Goal: Information Seeking & Learning: Learn about a topic

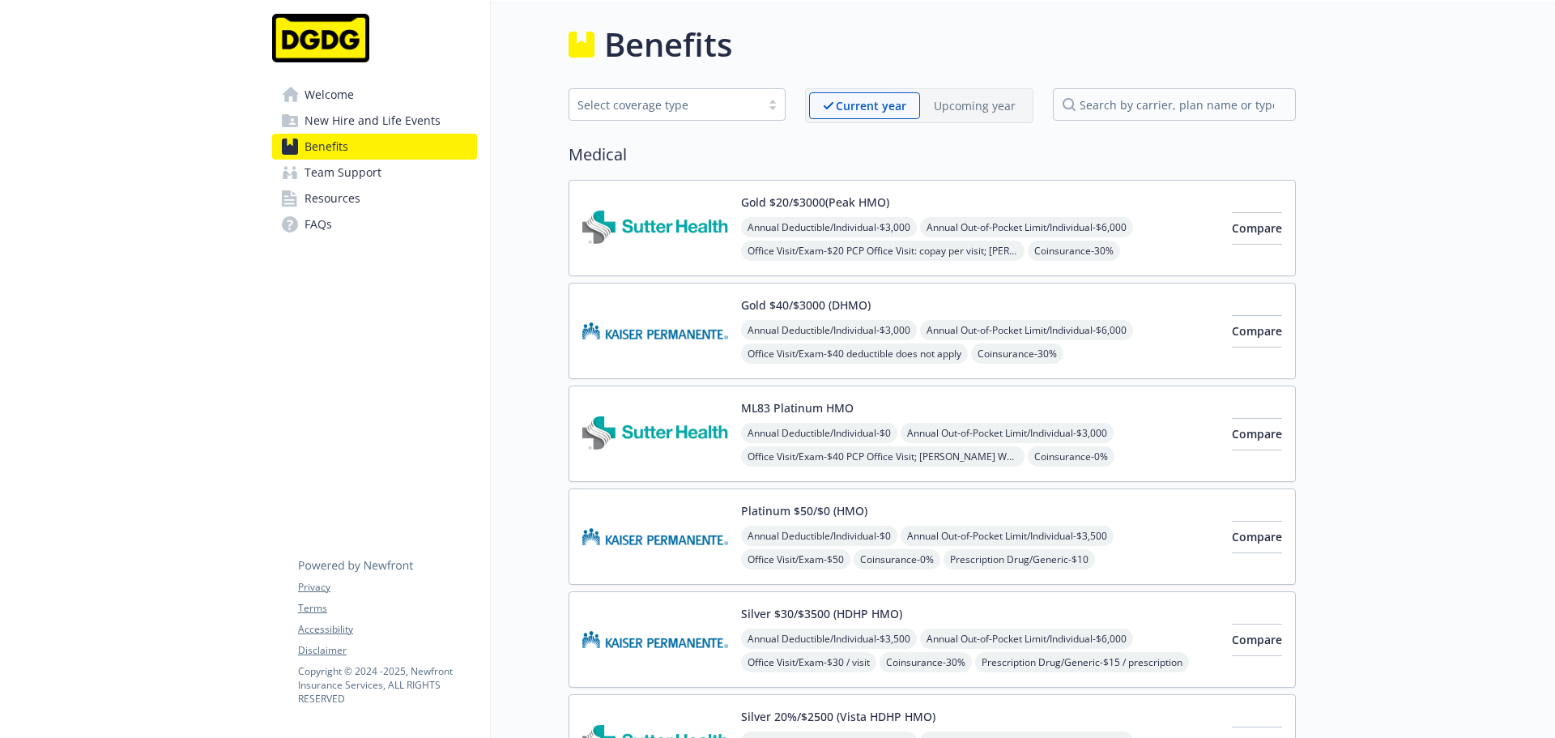
click at [983, 109] on p "Upcoming year" at bounding box center [975, 105] width 82 height 17
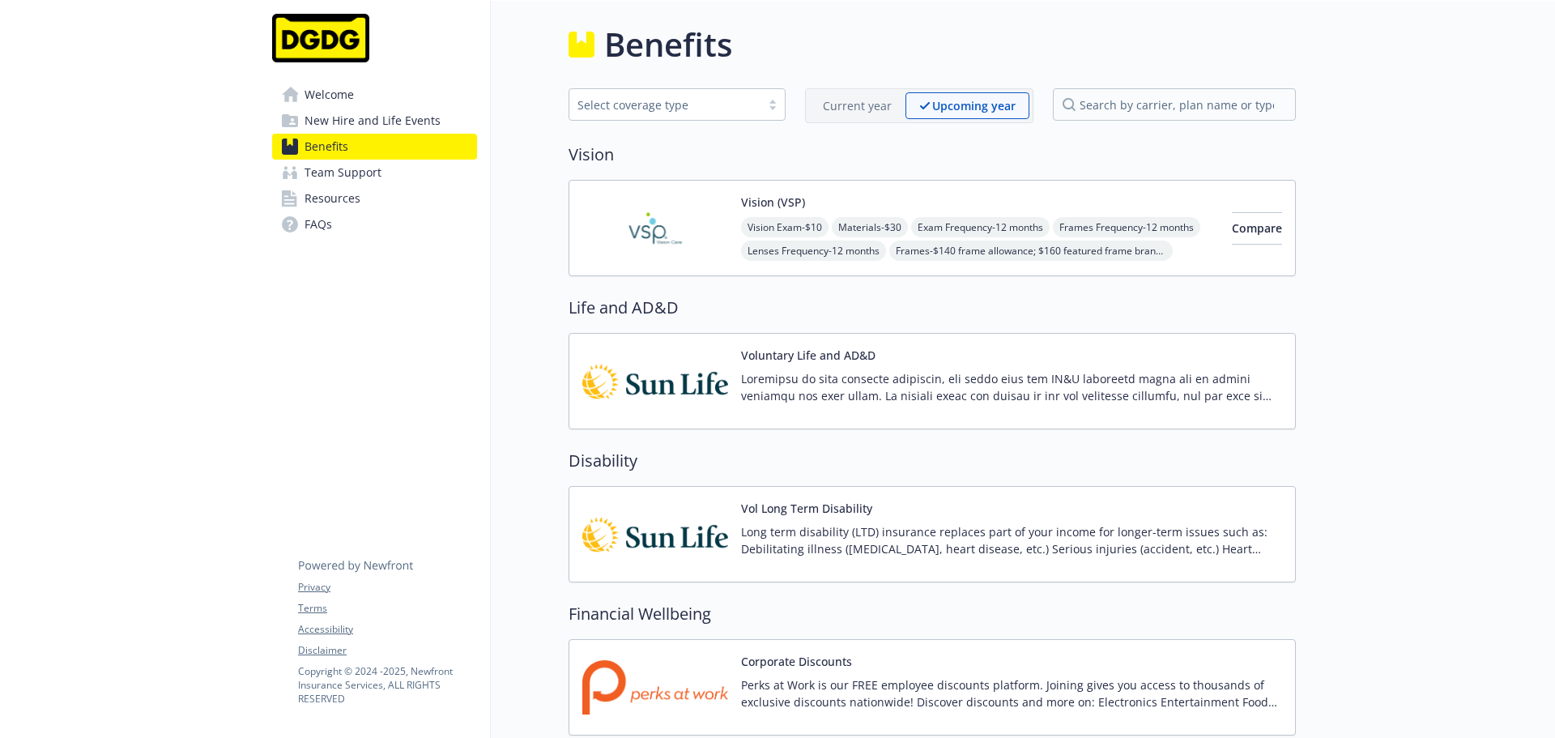
click at [847, 98] on p "Current year" at bounding box center [857, 105] width 69 height 17
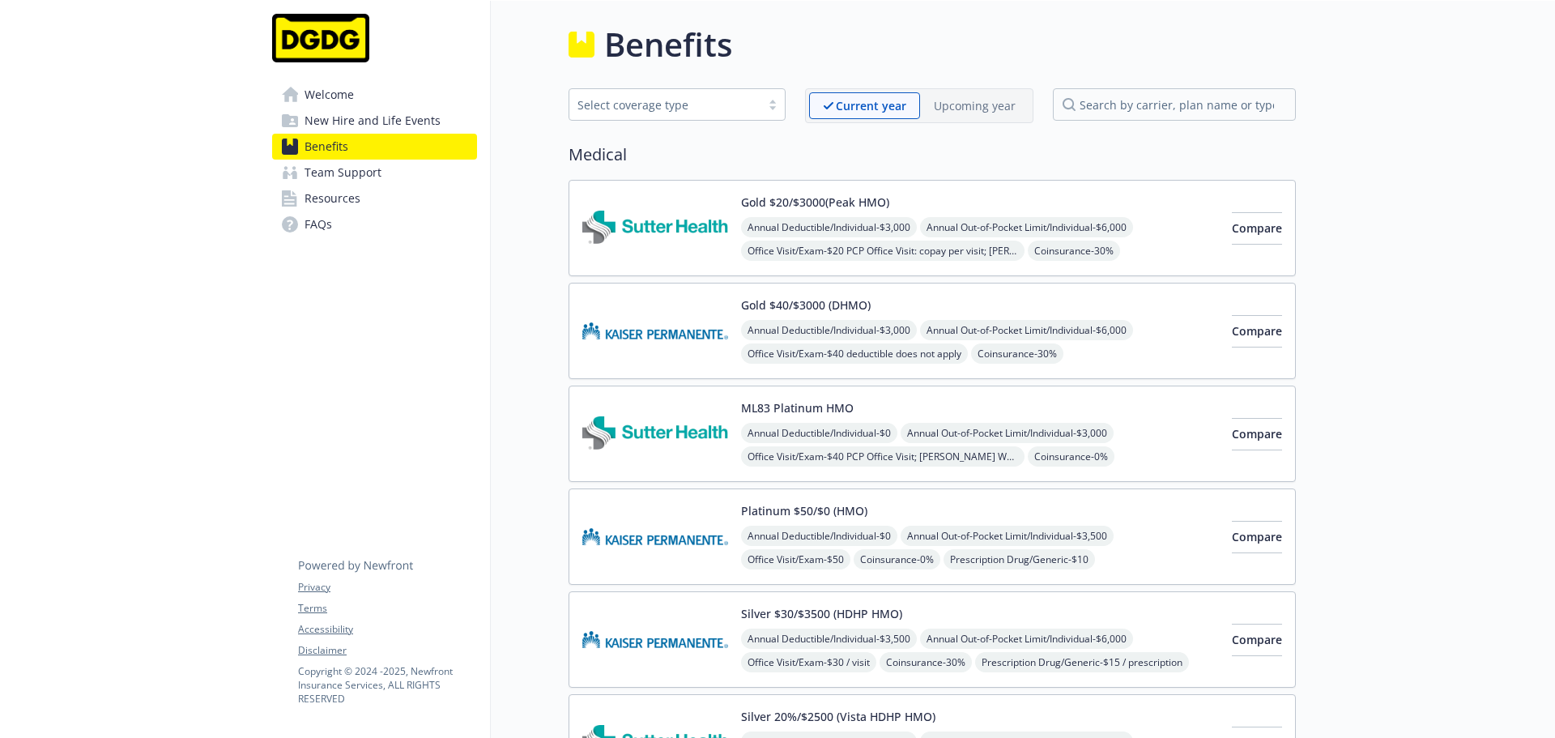
click at [334, 93] on span "Welcome" at bounding box center [328, 95] width 49 height 26
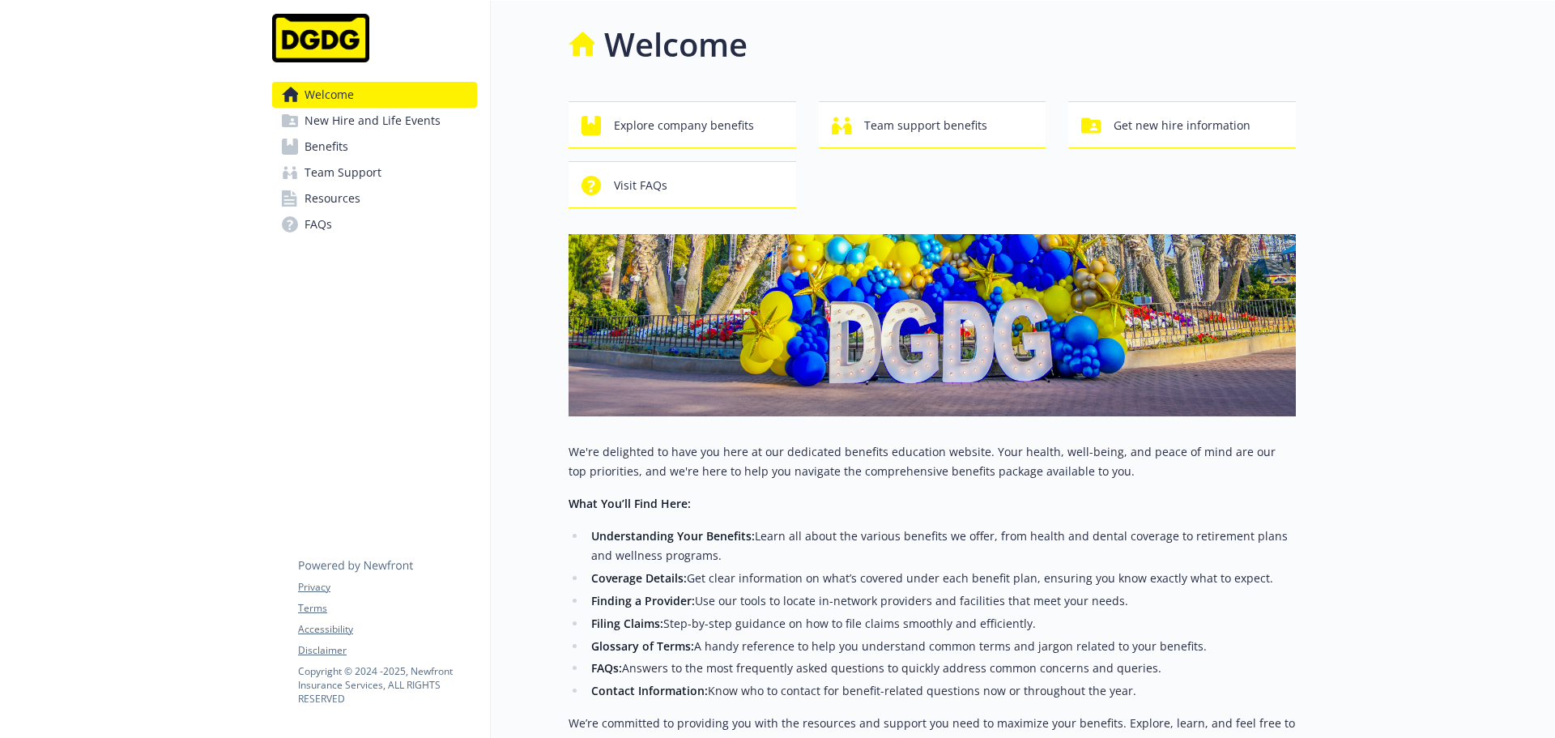
click at [373, 128] on span "New Hire and Life Events" at bounding box center [372, 121] width 136 height 26
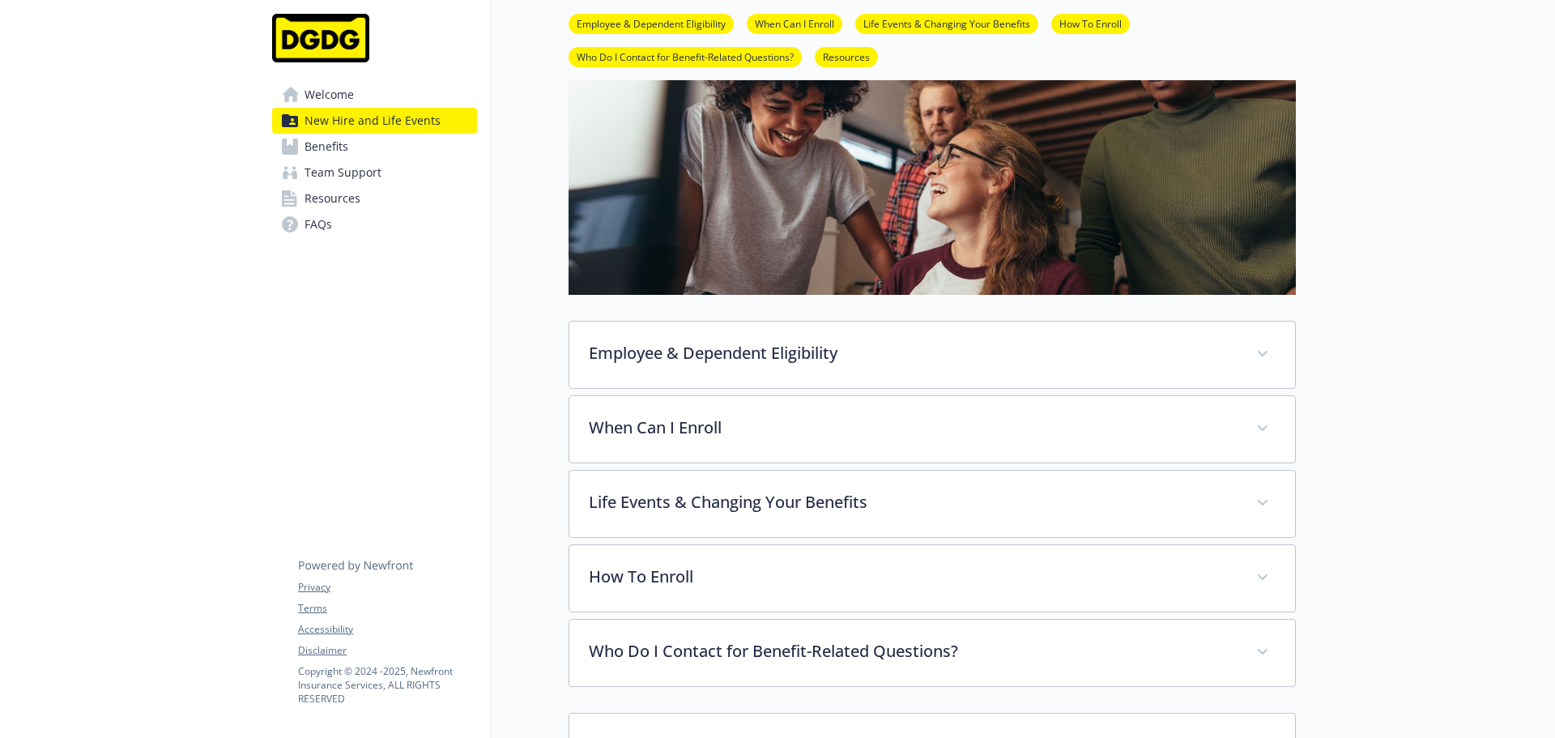
scroll to position [324, 0]
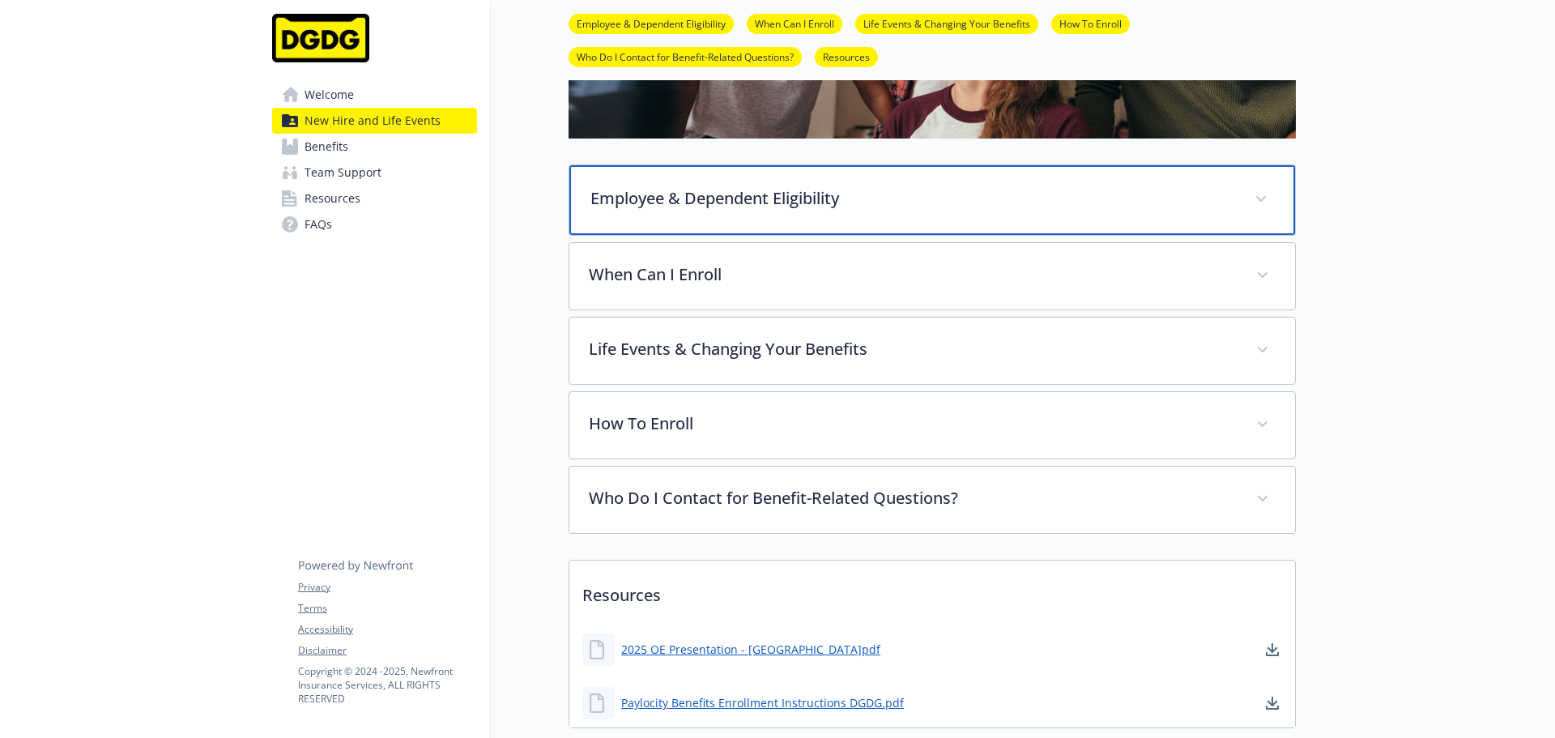
click at [922, 203] on p "Employee & Dependent Eligibility" at bounding box center [912, 198] width 645 height 24
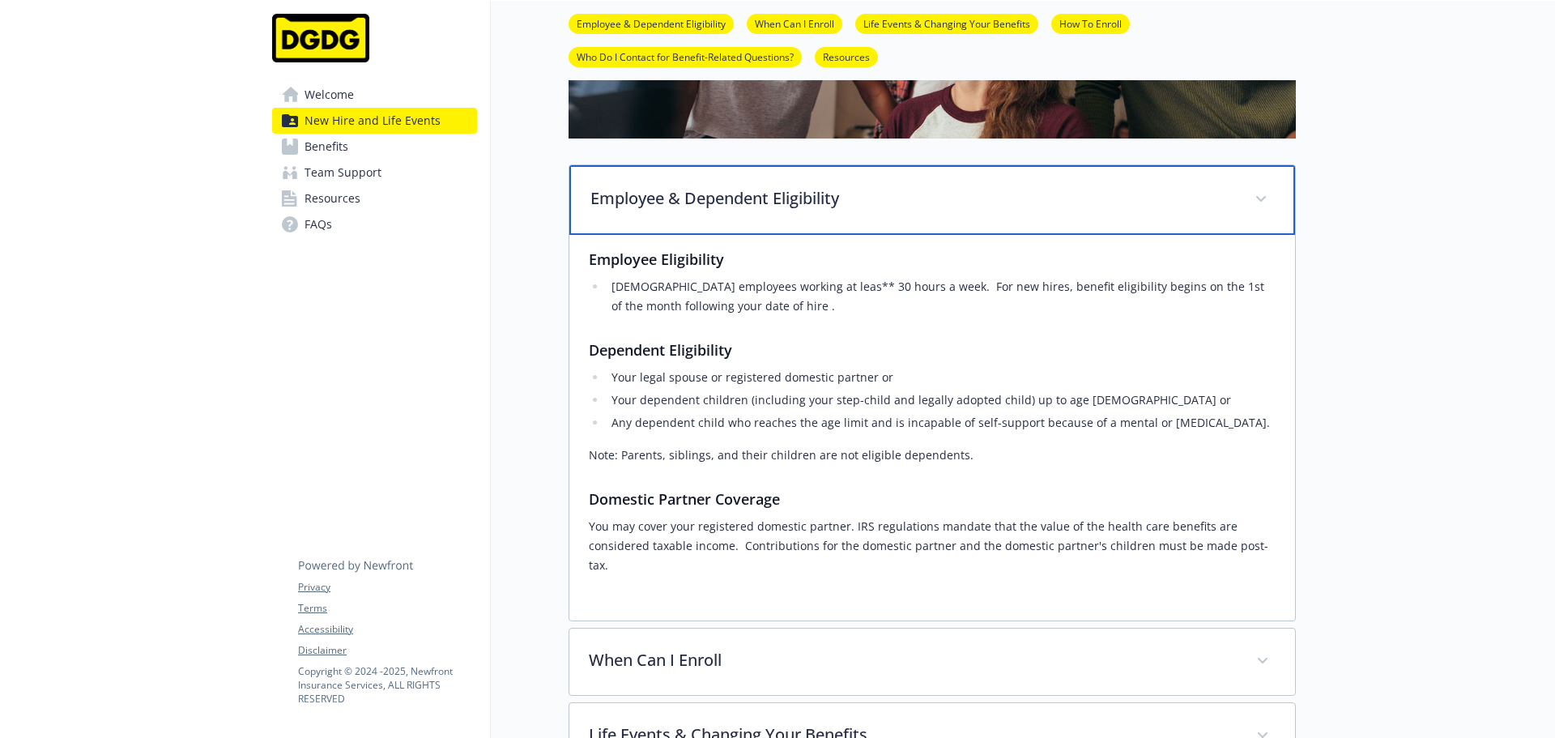
click at [922, 203] on p "Employee & Dependent Eligibility" at bounding box center [912, 198] width 645 height 24
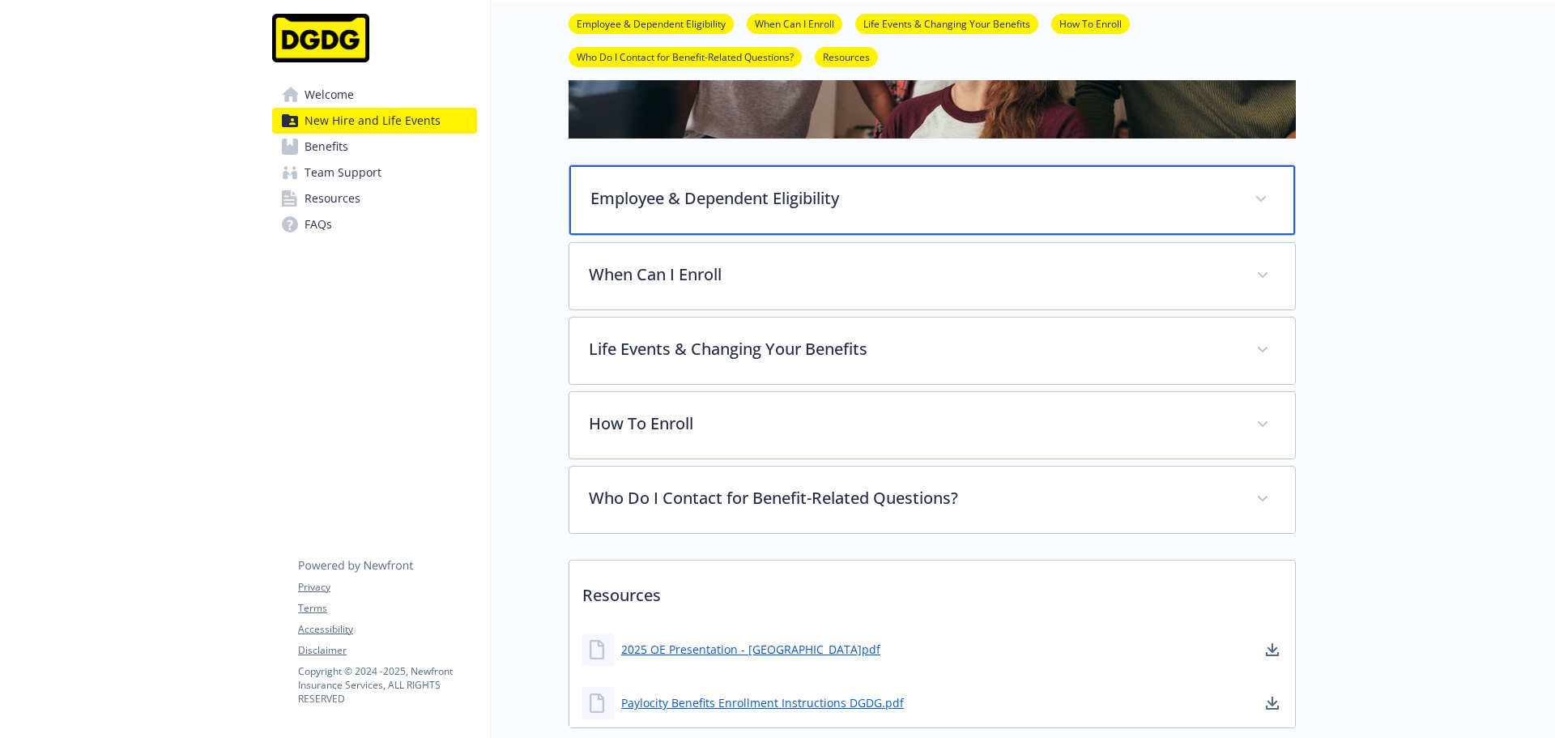
scroll to position [443, 0]
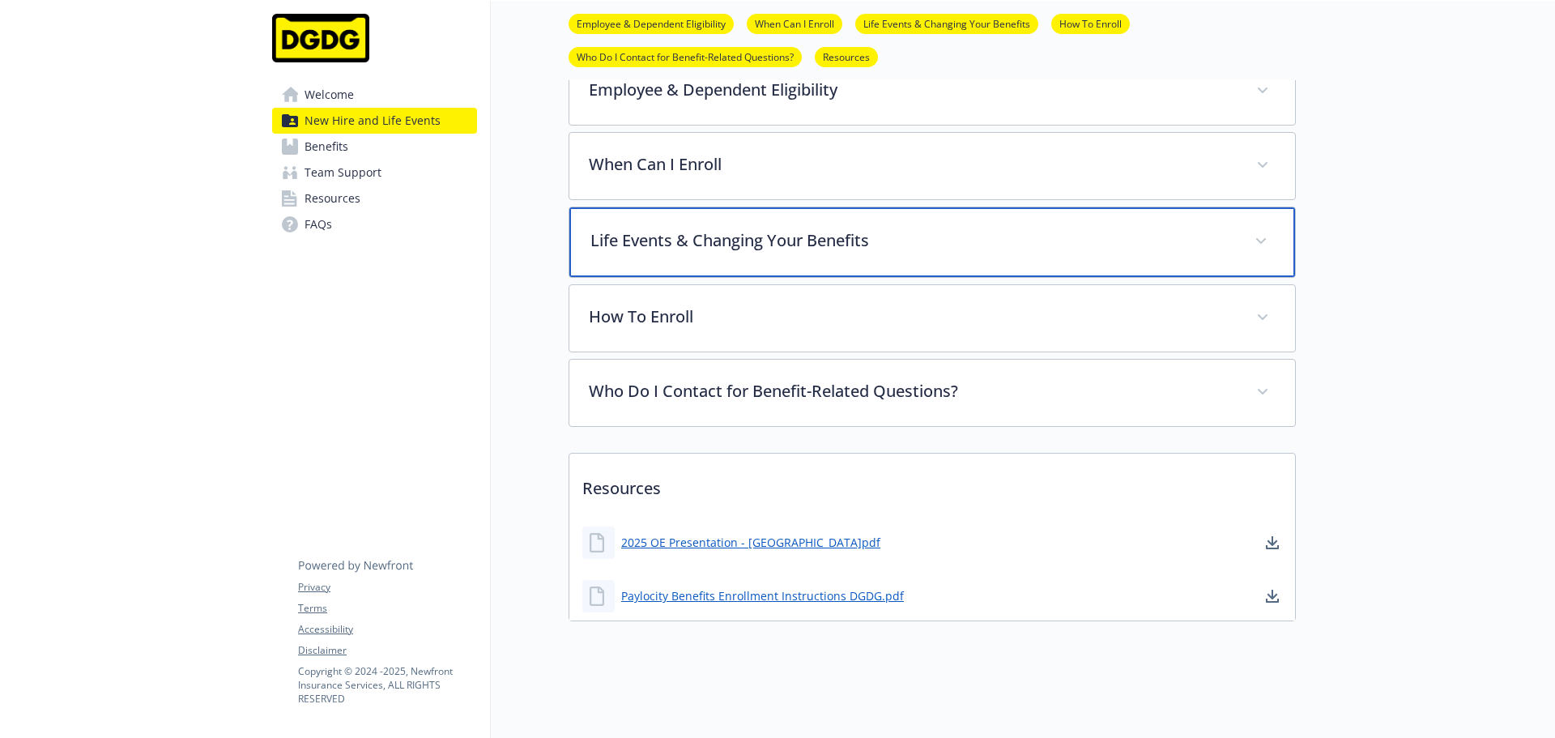
click at [902, 253] on div "Life Events & Changing Your Benefits" at bounding box center [932, 242] width 726 height 70
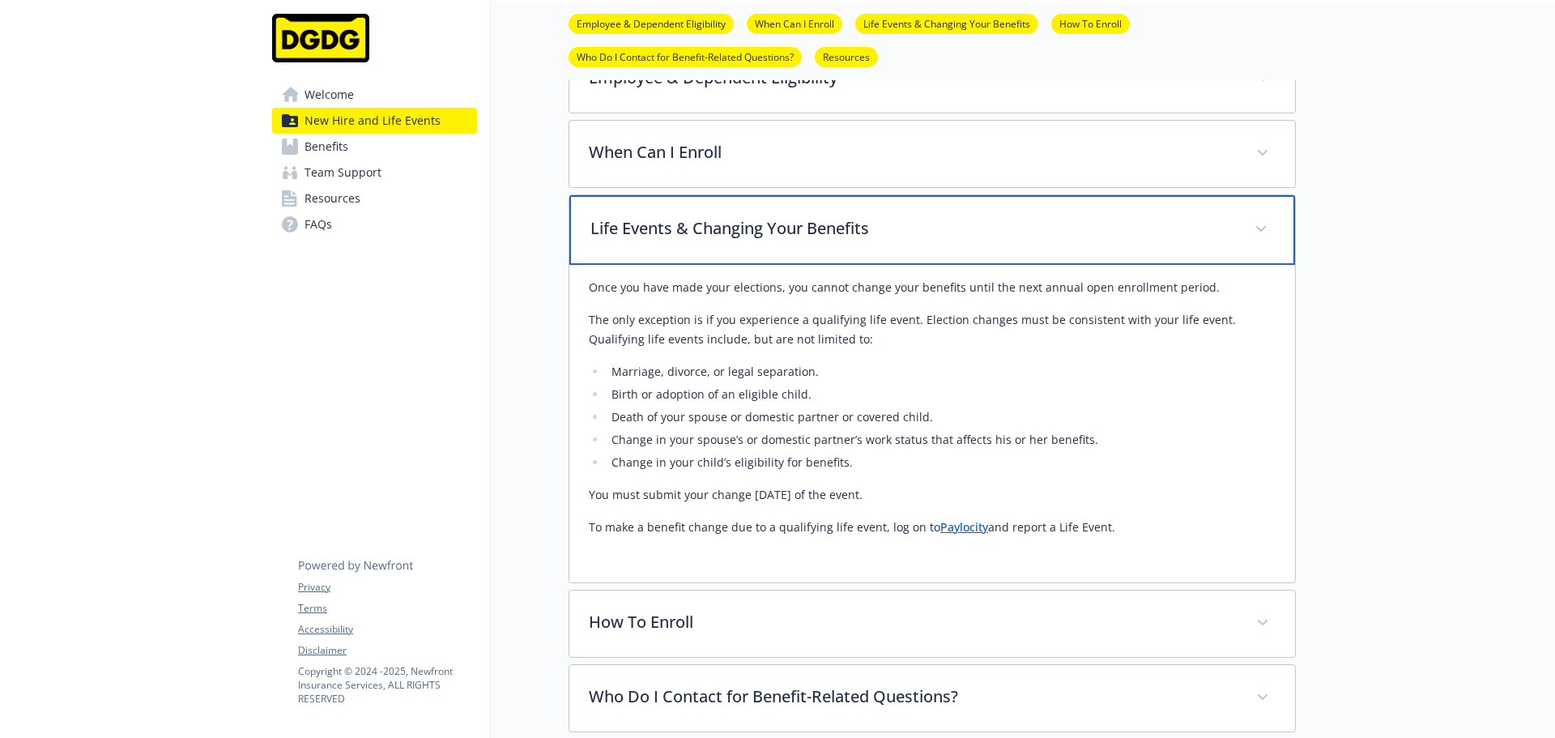
click at [902, 253] on div "Life Events & Changing Your Benefits" at bounding box center [932, 230] width 726 height 70
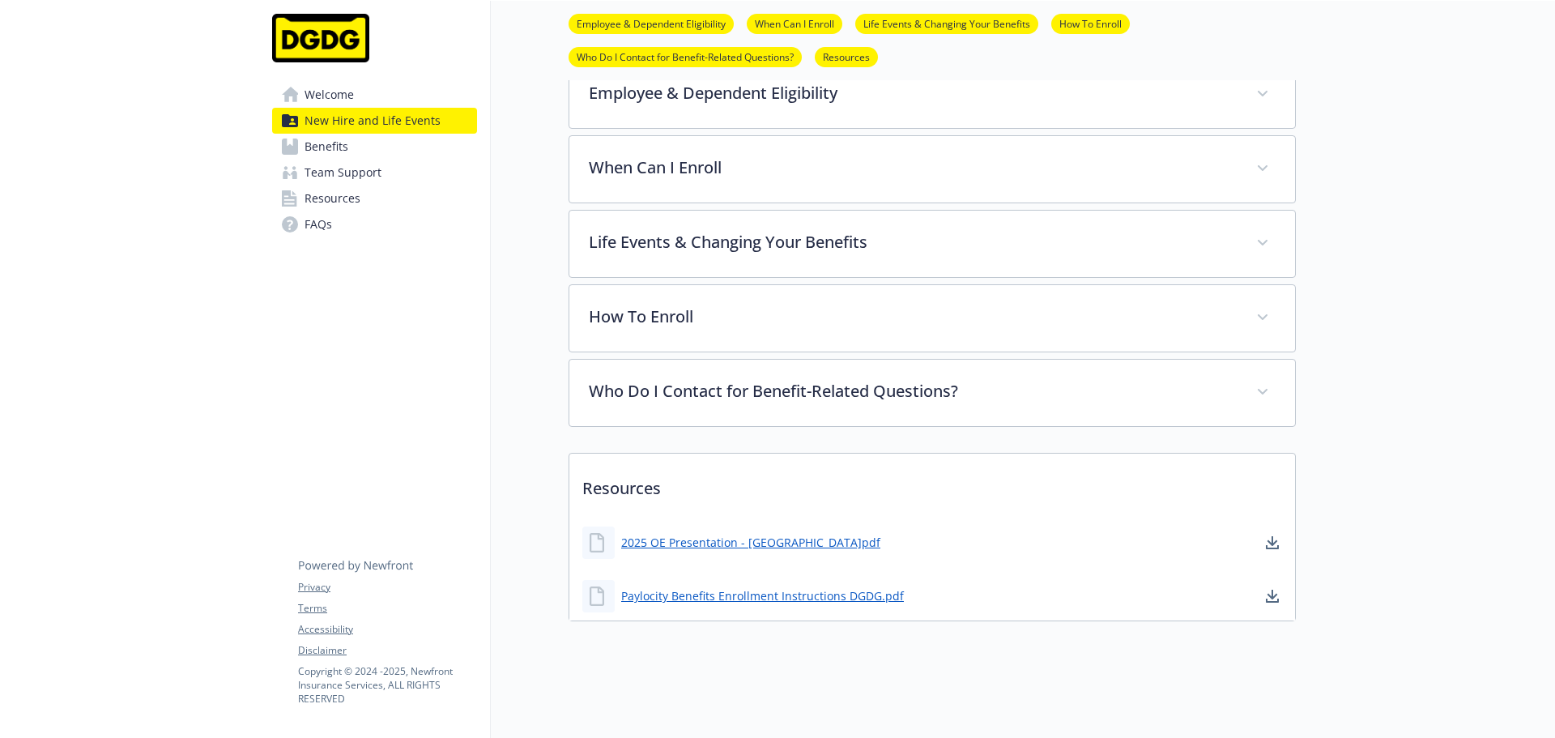
click at [896, 339] on div "How To Enroll Log on to Paylocity Add and/or update your dependent information …" at bounding box center [931, 318] width 727 height 68
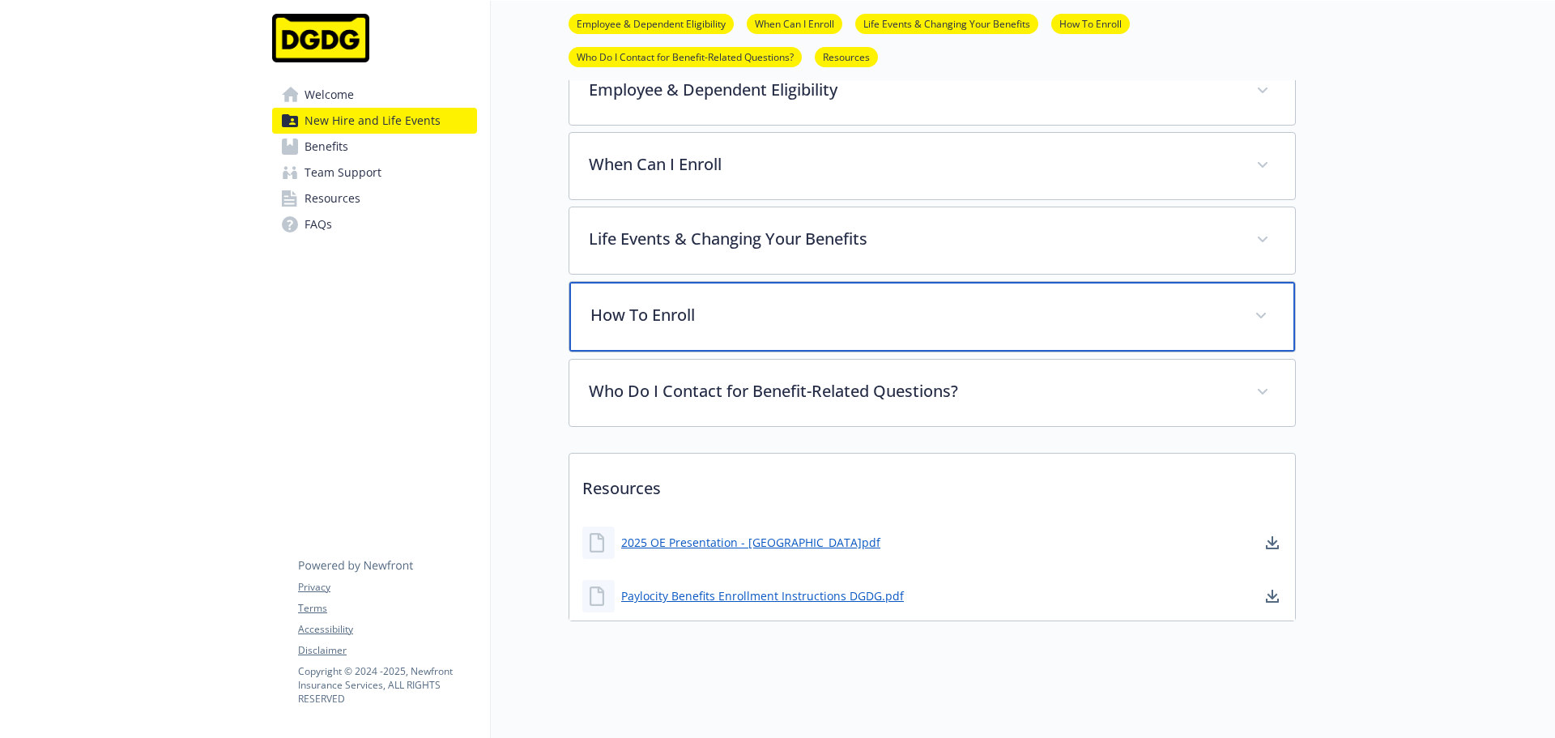
click at [892, 317] on div "How To Enroll" at bounding box center [932, 317] width 726 height 70
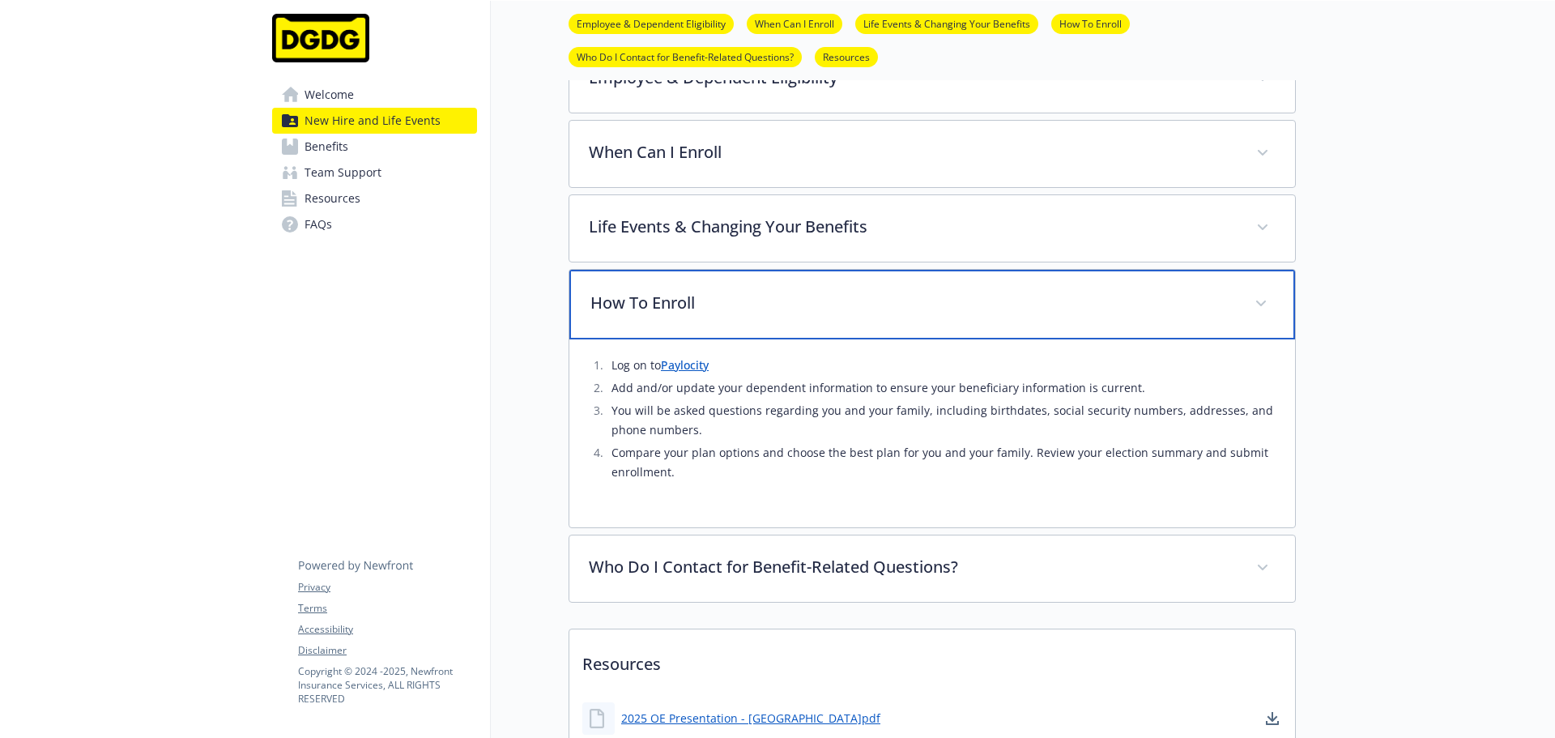
click at [892, 317] on div "How To Enroll" at bounding box center [932, 305] width 726 height 70
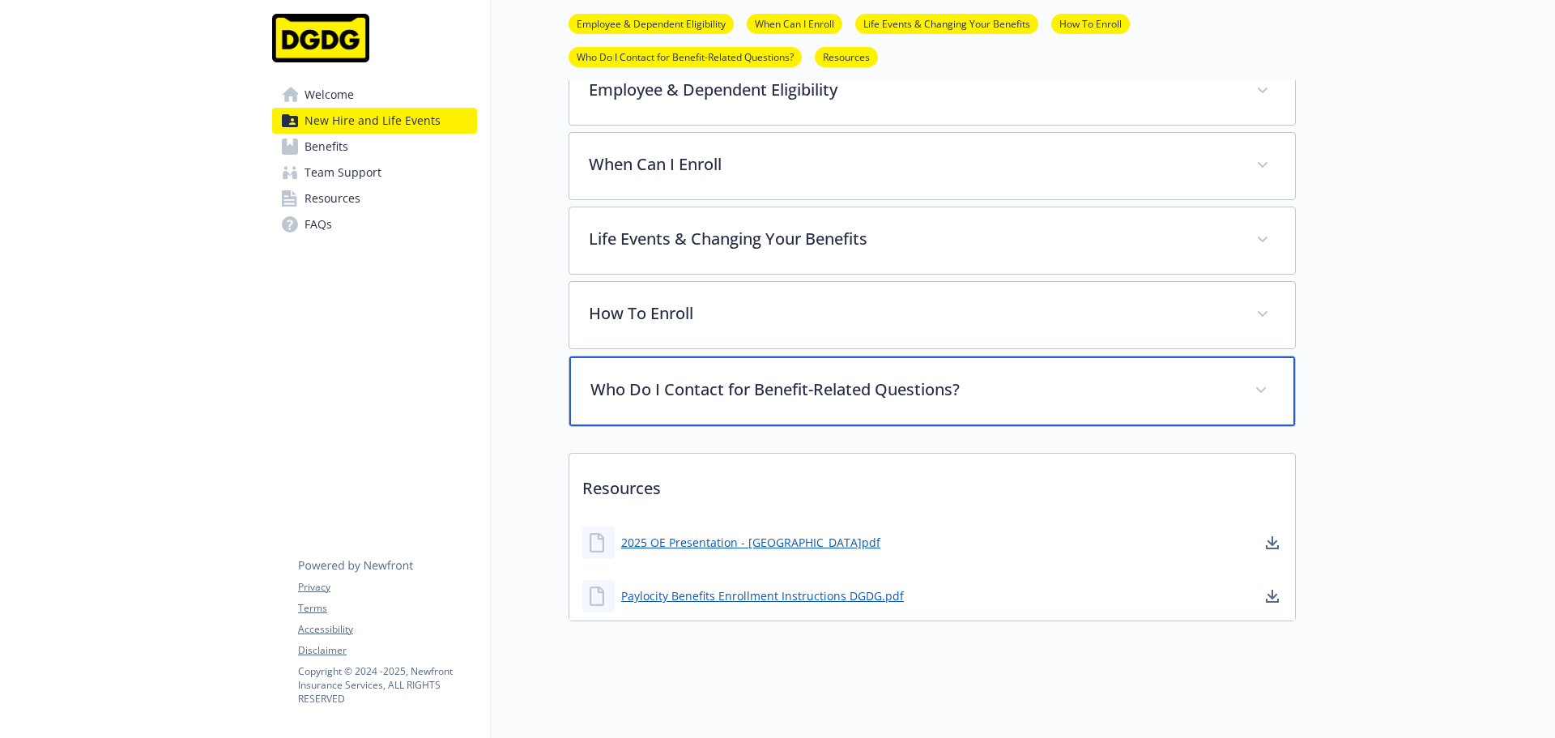
click at [889, 356] on div "Who Do I Contact for Benefit-Related Questions?" at bounding box center [932, 391] width 726 height 70
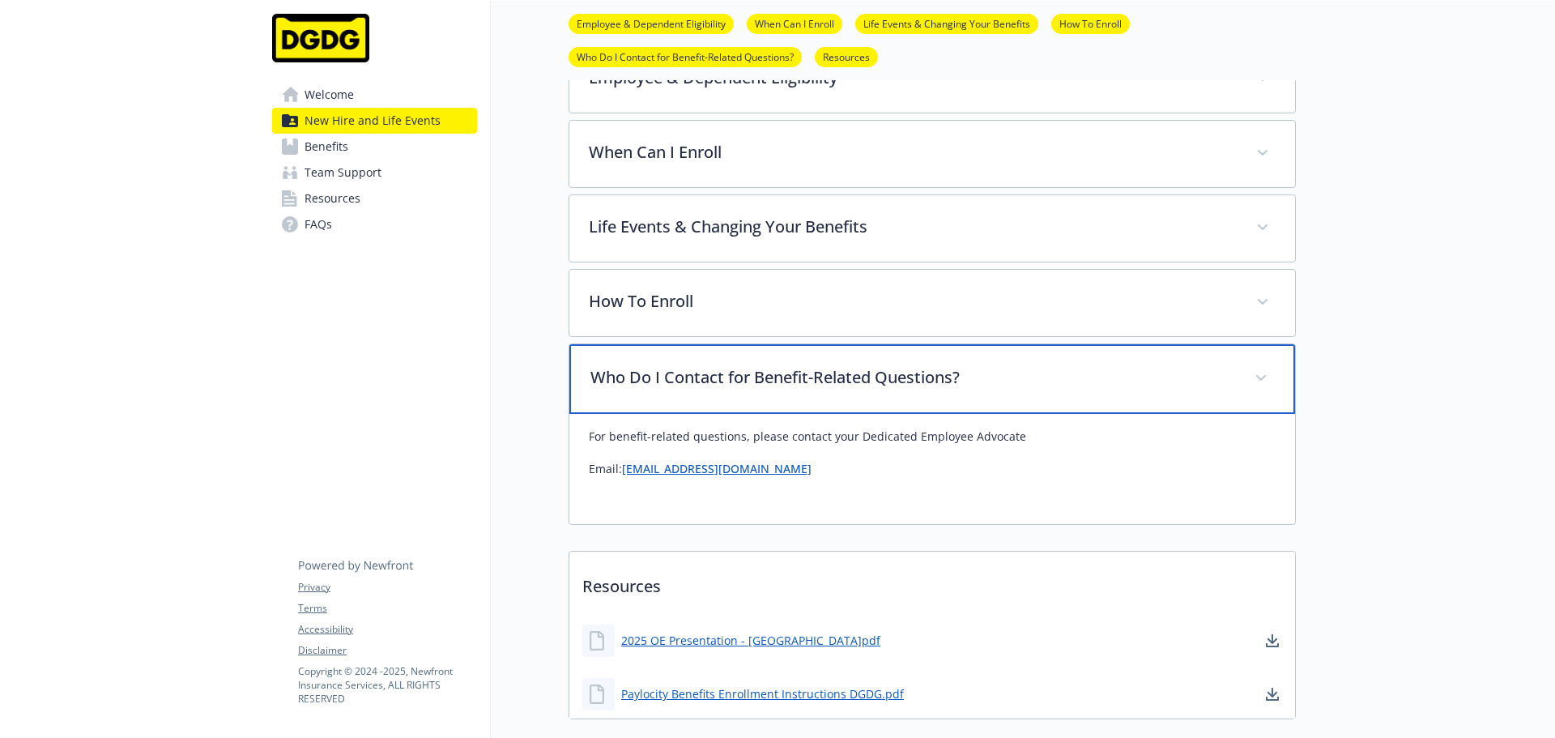
click at [889, 356] on div "Who Do I Contact for Benefit-Related Questions?" at bounding box center [932, 379] width 726 height 70
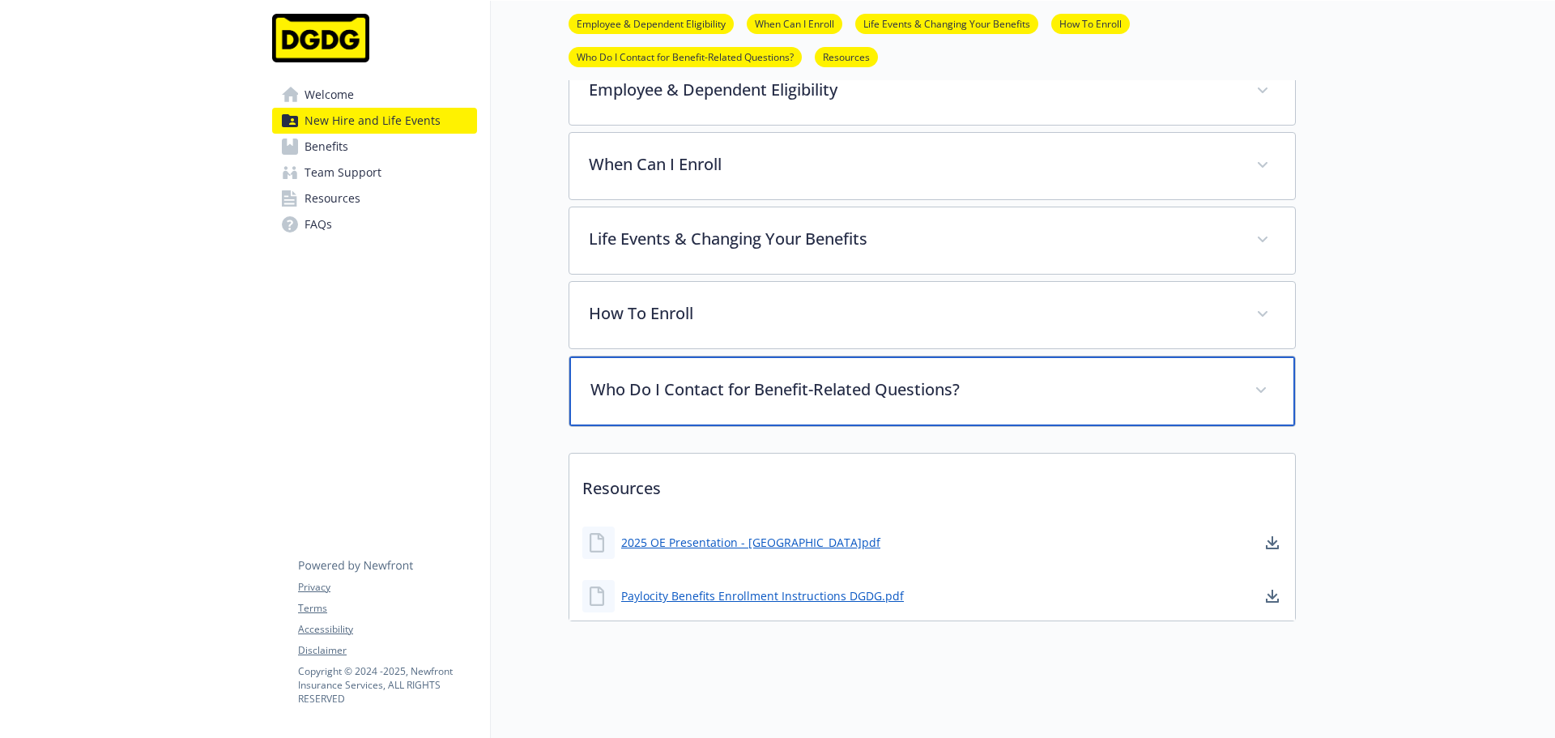
scroll to position [0, 0]
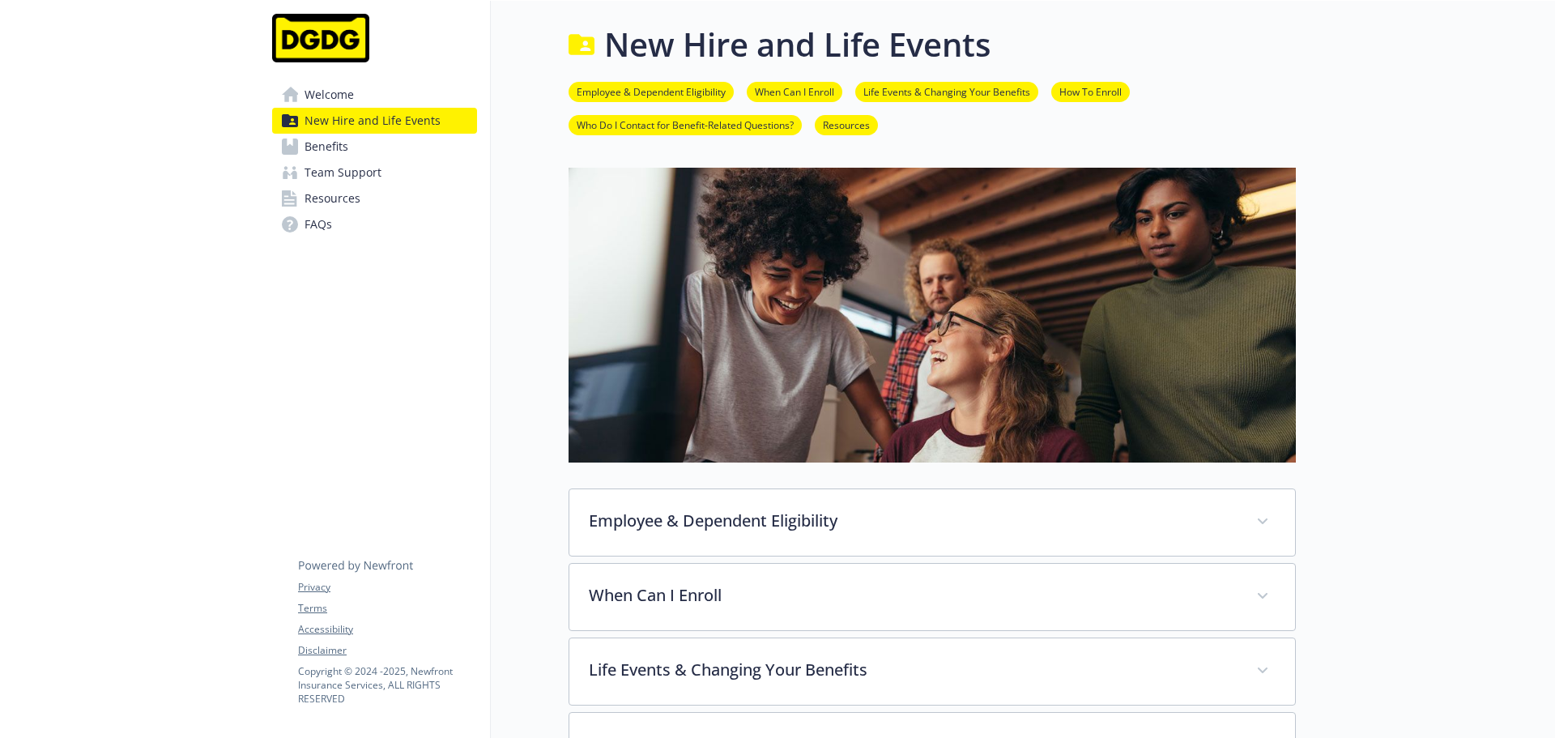
click at [349, 142] on link "Benefits" at bounding box center [374, 147] width 205 height 26
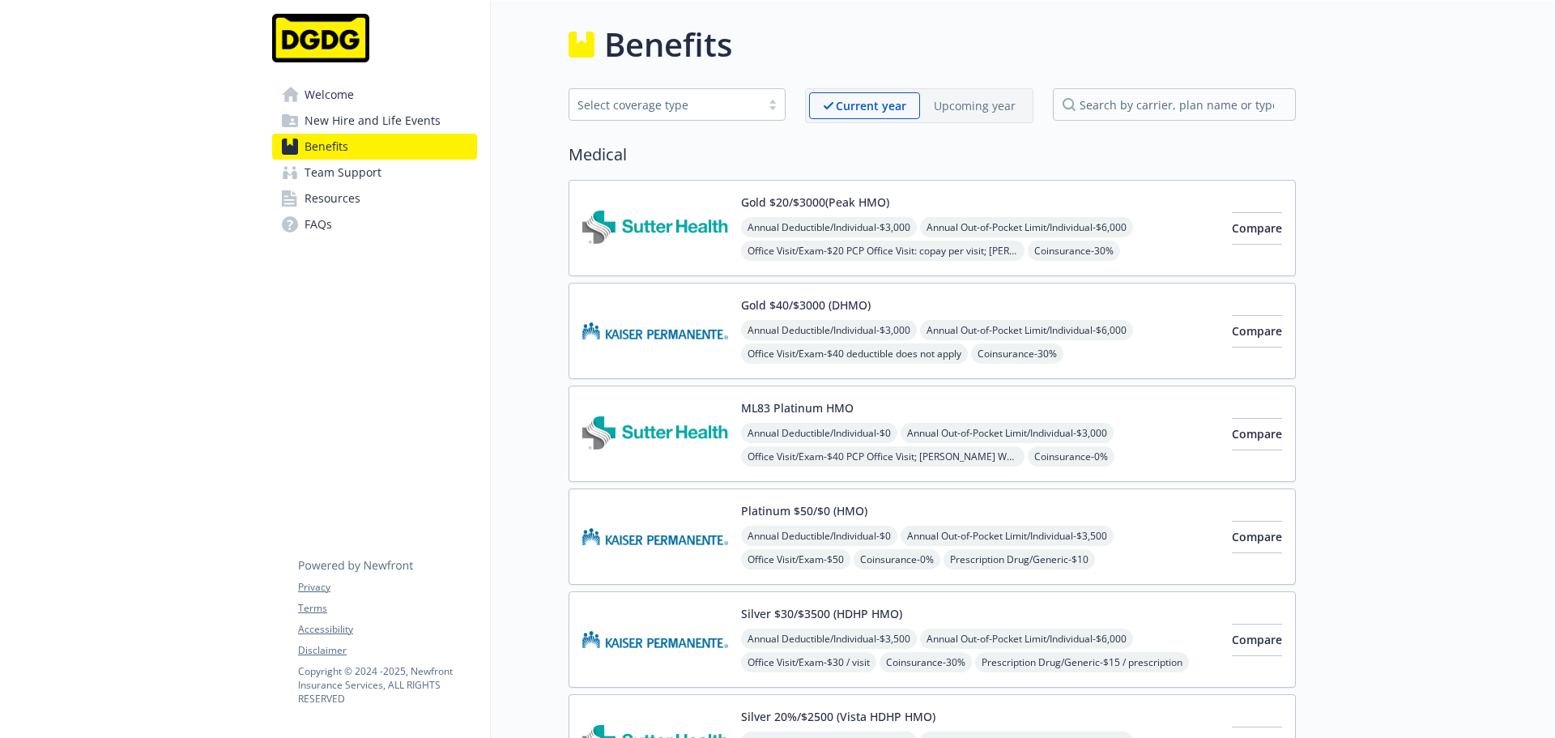
click at [371, 183] on span "Team Support" at bounding box center [342, 173] width 77 height 26
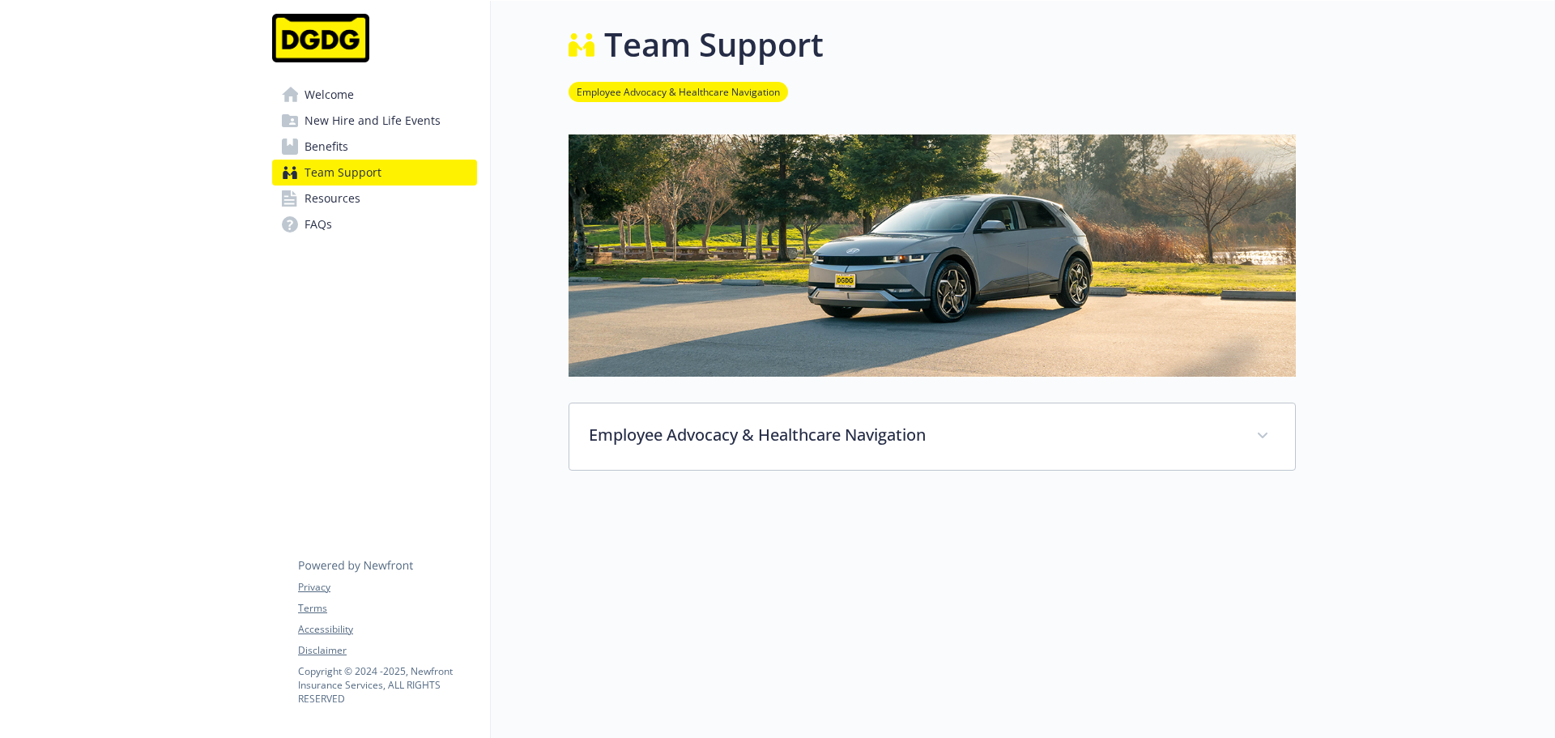
click at [368, 191] on link "Resources" at bounding box center [374, 198] width 205 height 26
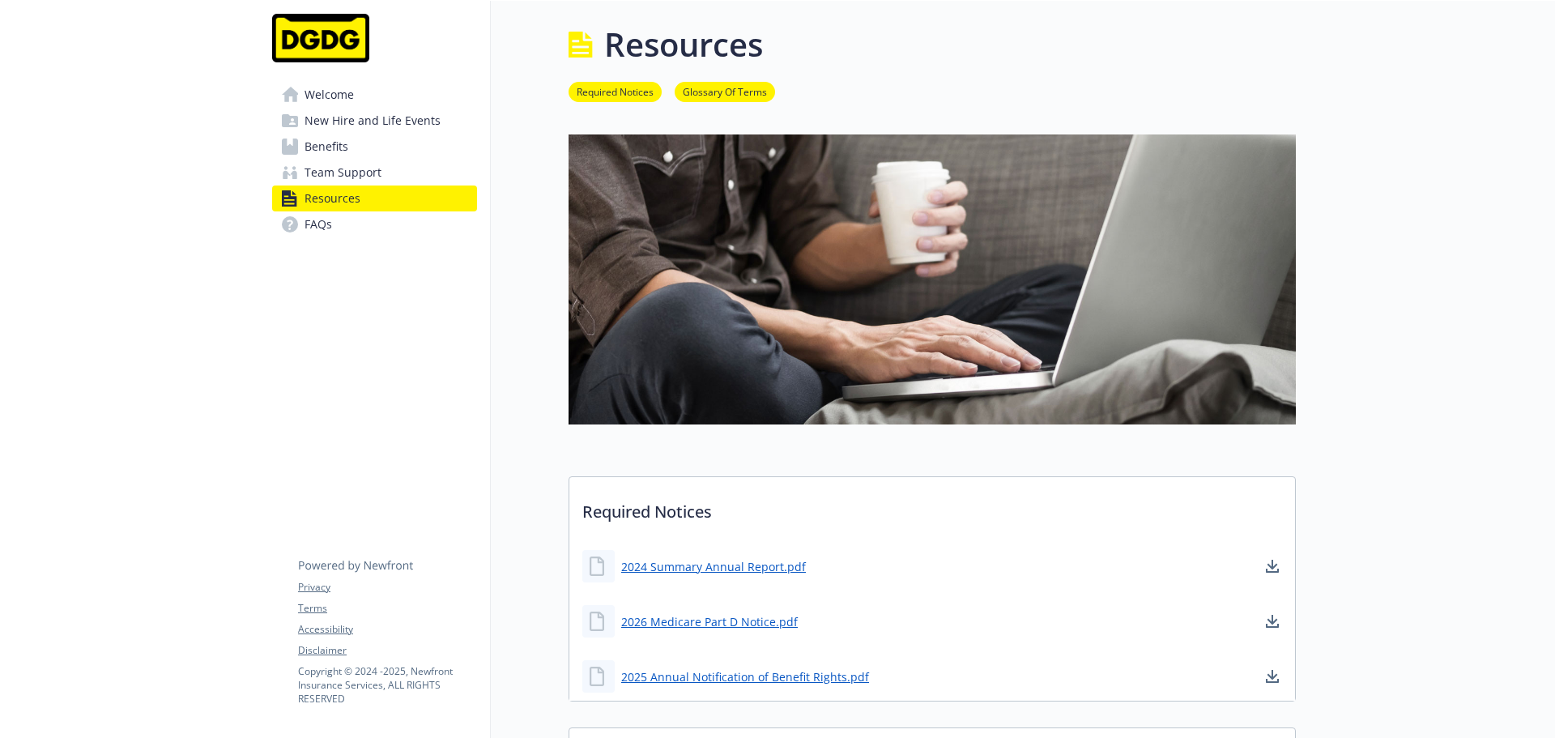
click at [363, 218] on link "FAQs" at bounding box center [374, 224] width 205 height 26
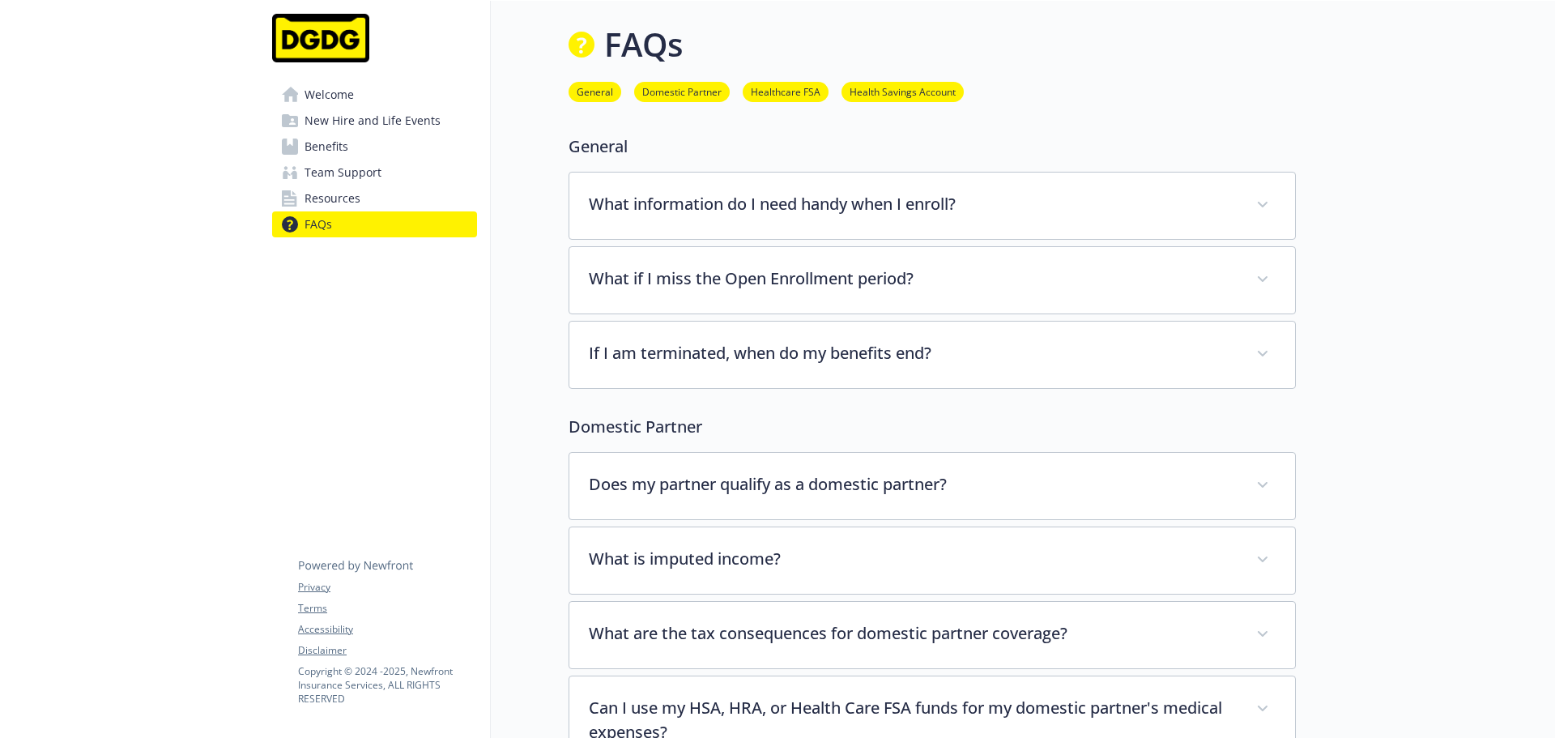
click at [369, 98] on link "Welcome" at bounding box center [374, 95] width 205 height 26
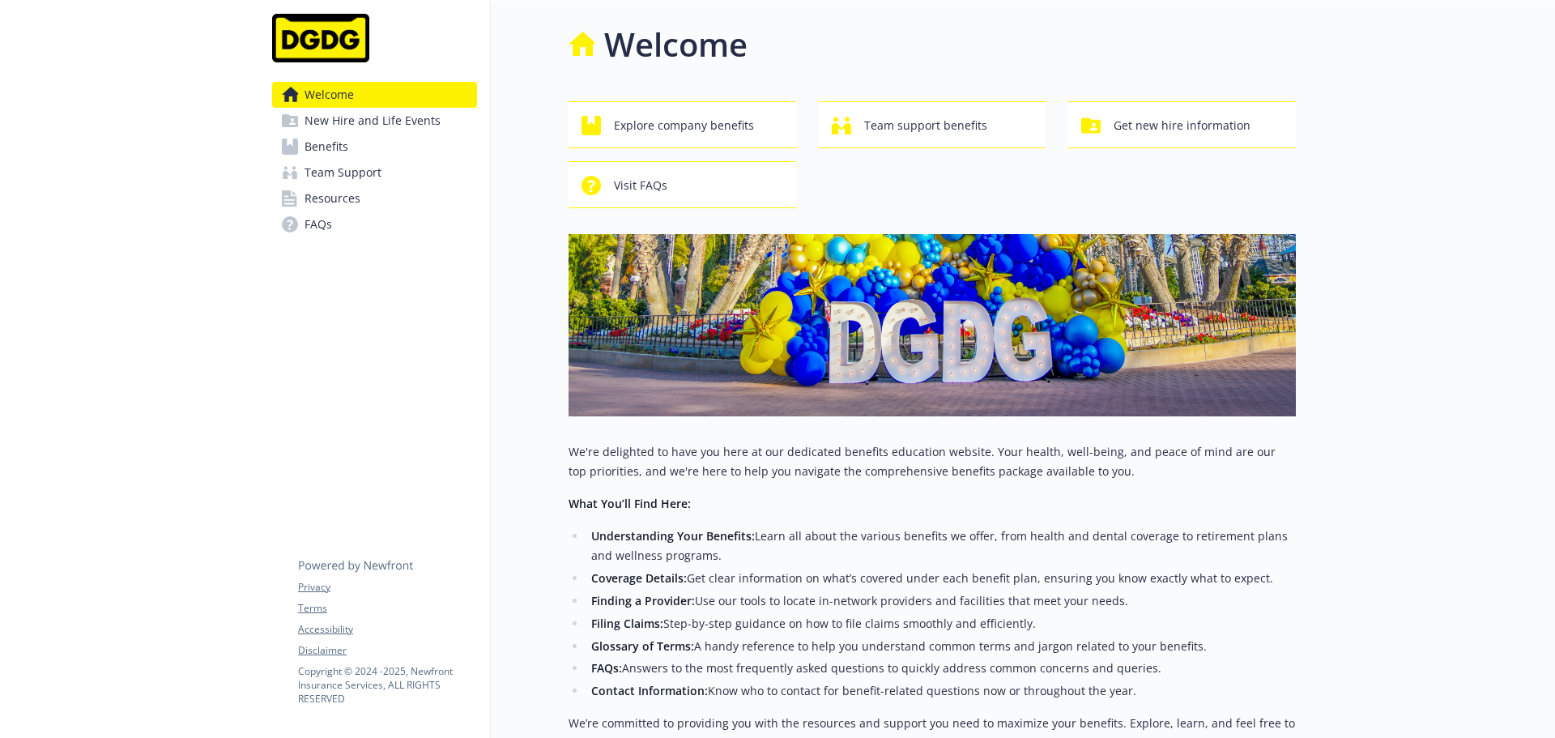
click at [406, 134] on link "Benefits" at bounding box center [374, 147] width 205 height 26
